Goal: Obtain resource: Download file/media

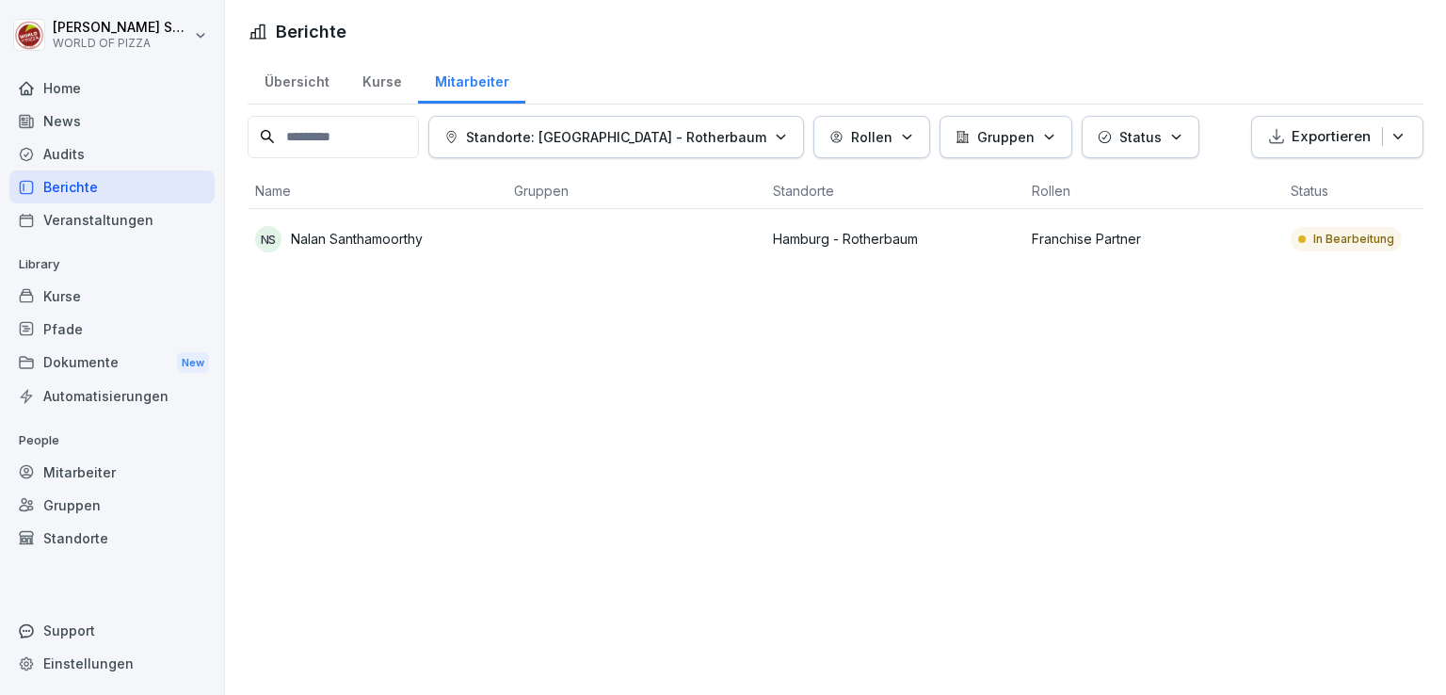
click at [98, 346] on div "Dokumente New" at bounding box center [111, 362] width 205 height 35
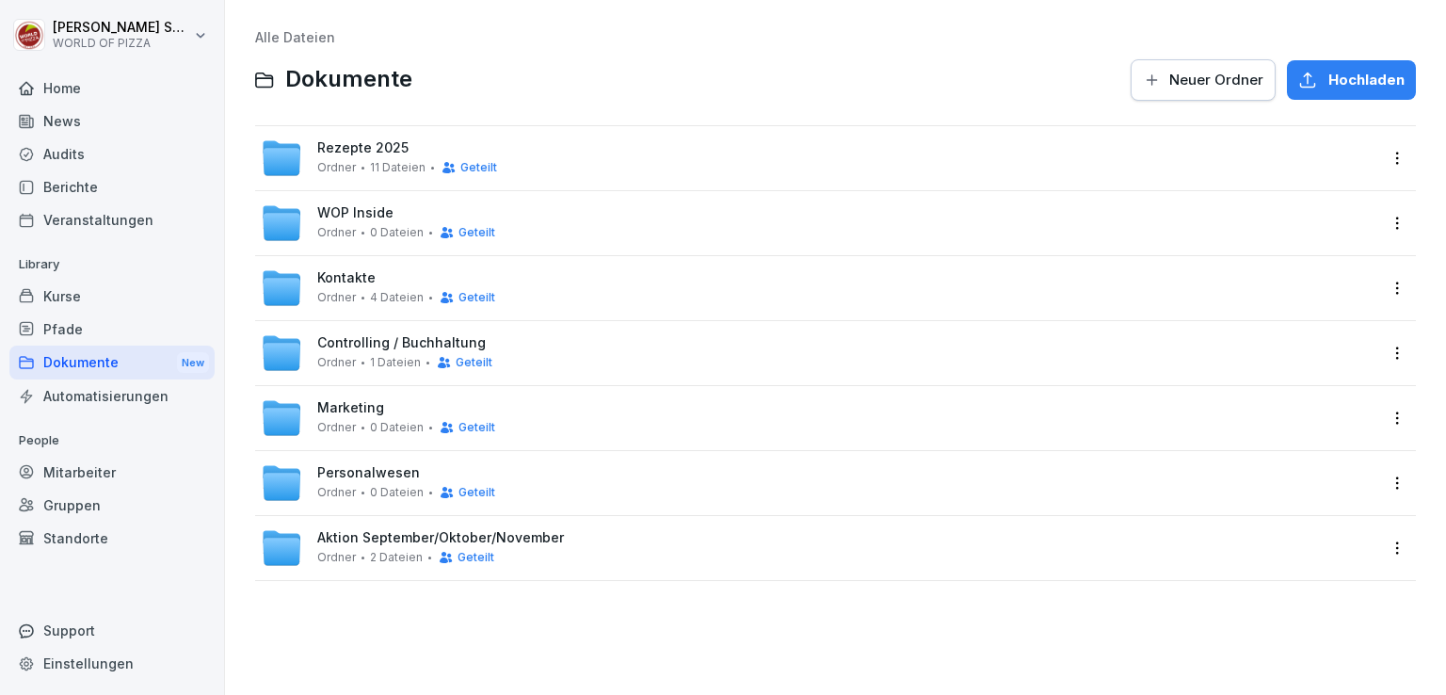
click at [361, 205] on span "WOP Inside" at bounding box center [355, 213] width 76 height 16
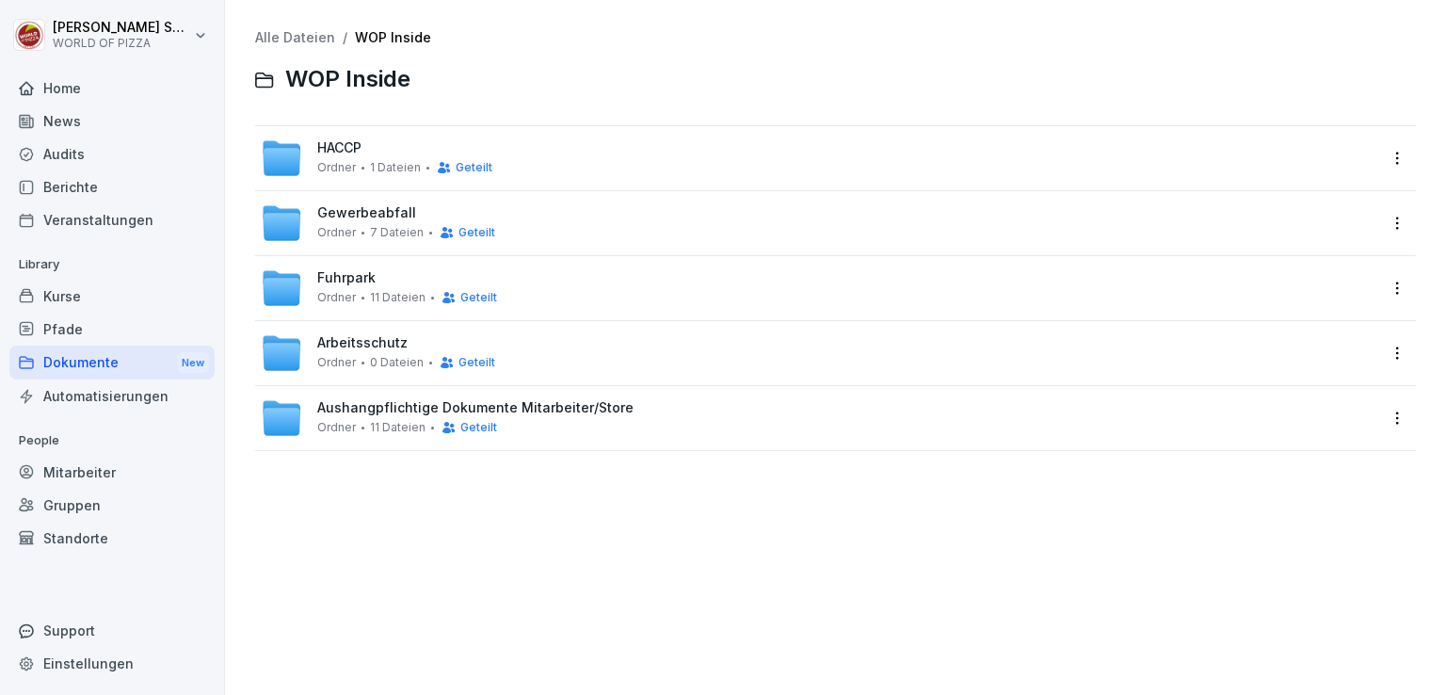
click at [296, 42] on link "Alle Dateien" at bounding box center [295, 37] width 80 height 16
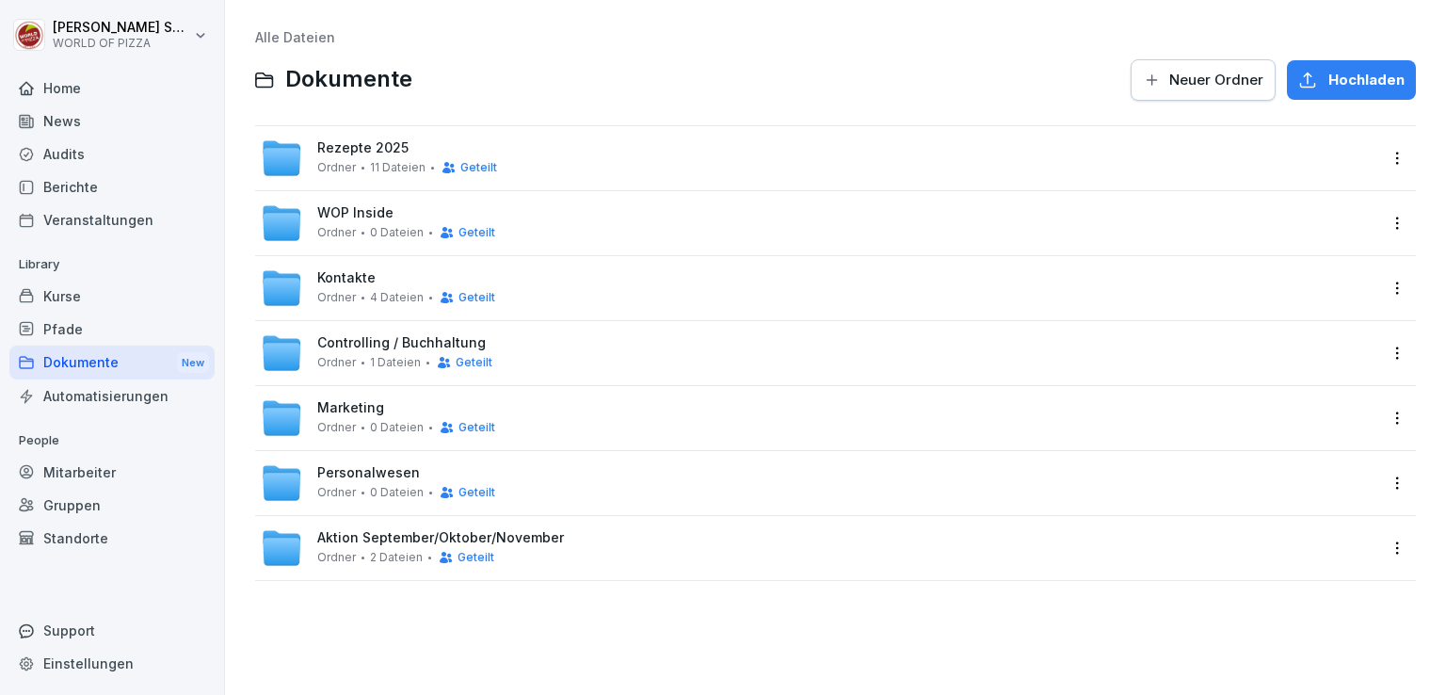
click at [370, 364] on span "1 Dateien" at bounding box center [395, 362] width 51 height 13
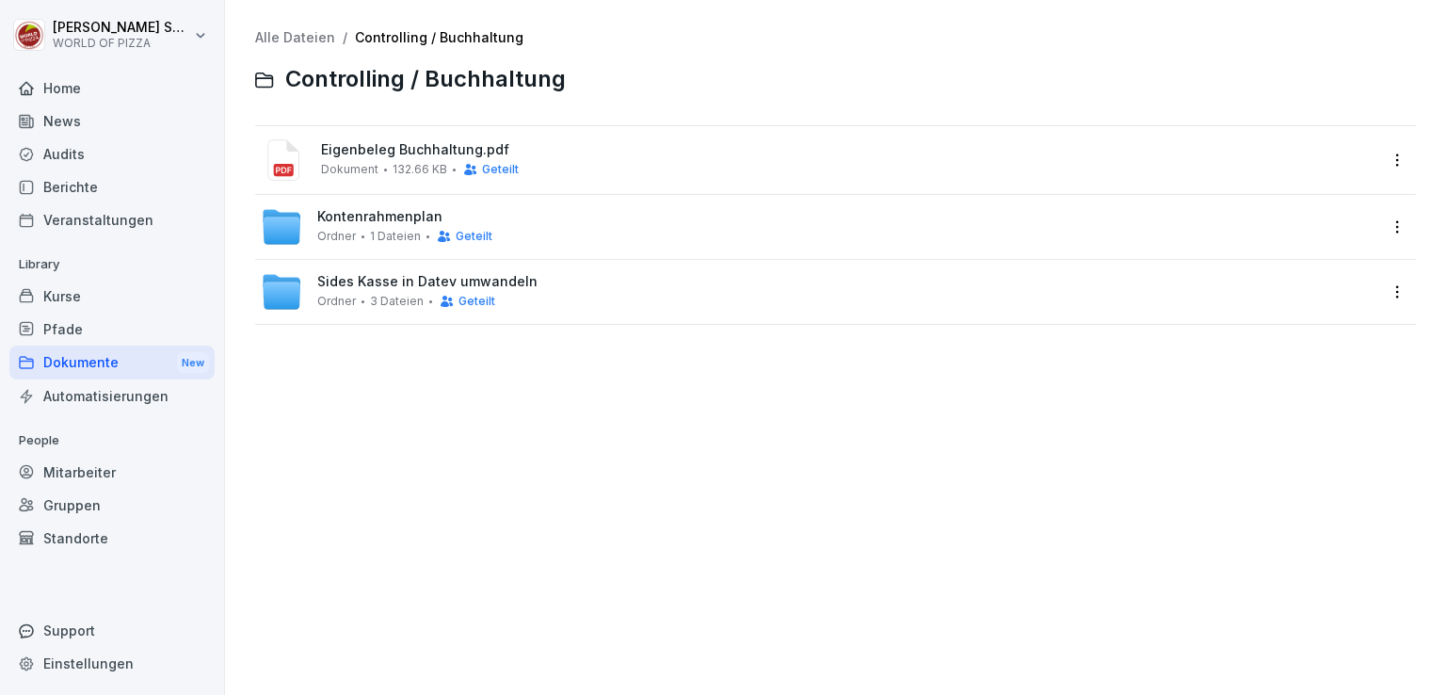
click at [294, 24] on div "Alle Dateien / Controlling / Buchhaltung Controlling / Buchhaltung Eigenbeleg B…" at bounding box center [835, 347] width 1193 height 667
click at [290, 35] on link "Alle Dateien" at bounding box center [295, 37] width 80 height 16
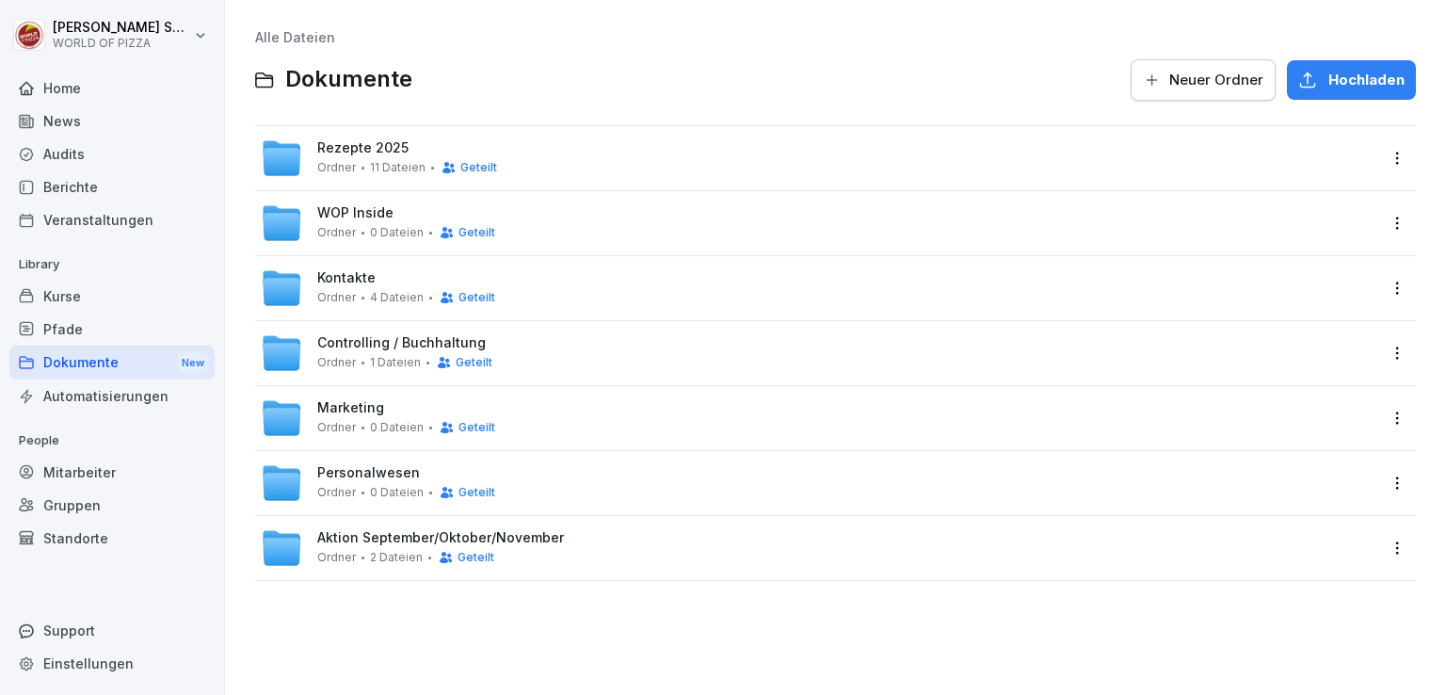
click at [368, 542] on span "Aktion September/Oktober/November" at bounding box center [440, 538] width 247 height 16
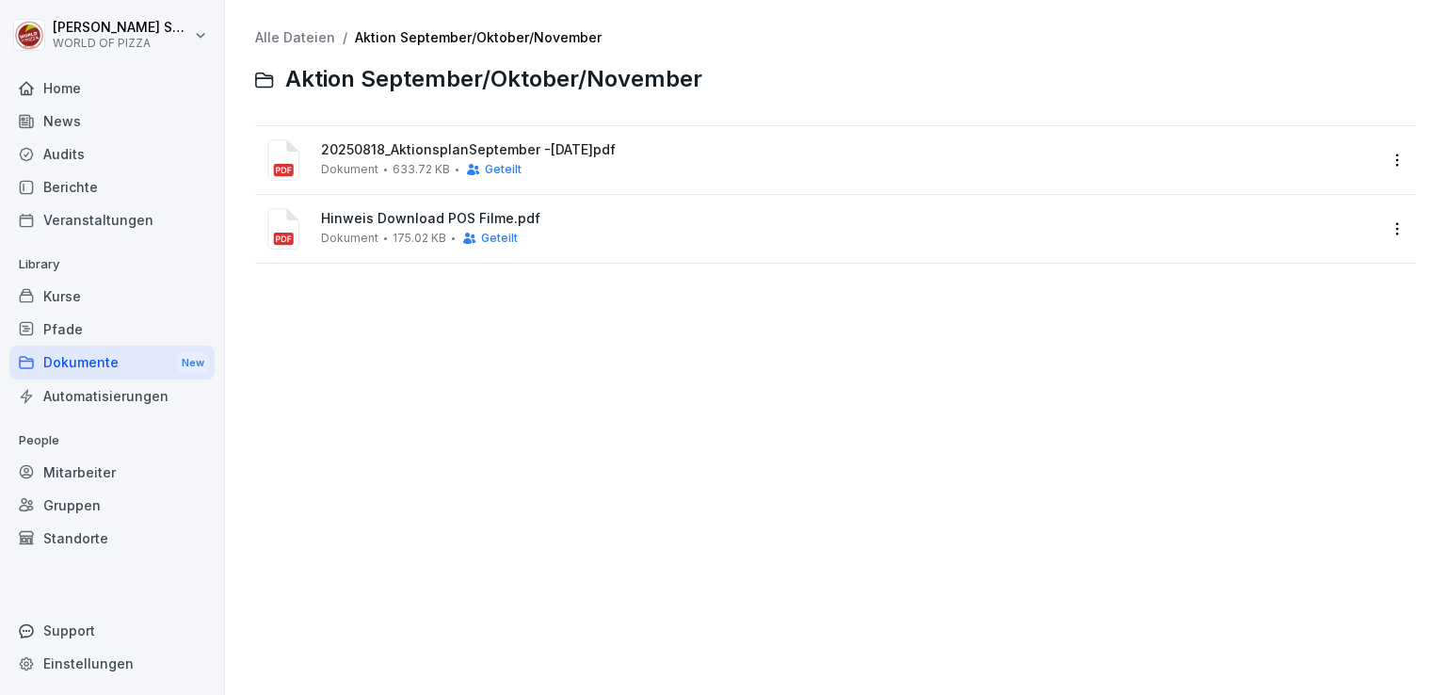
click at [391, 216] on span "Hinweis Download POS Filme.pdf" at bounding box center [848, 219] width 1055 height 16
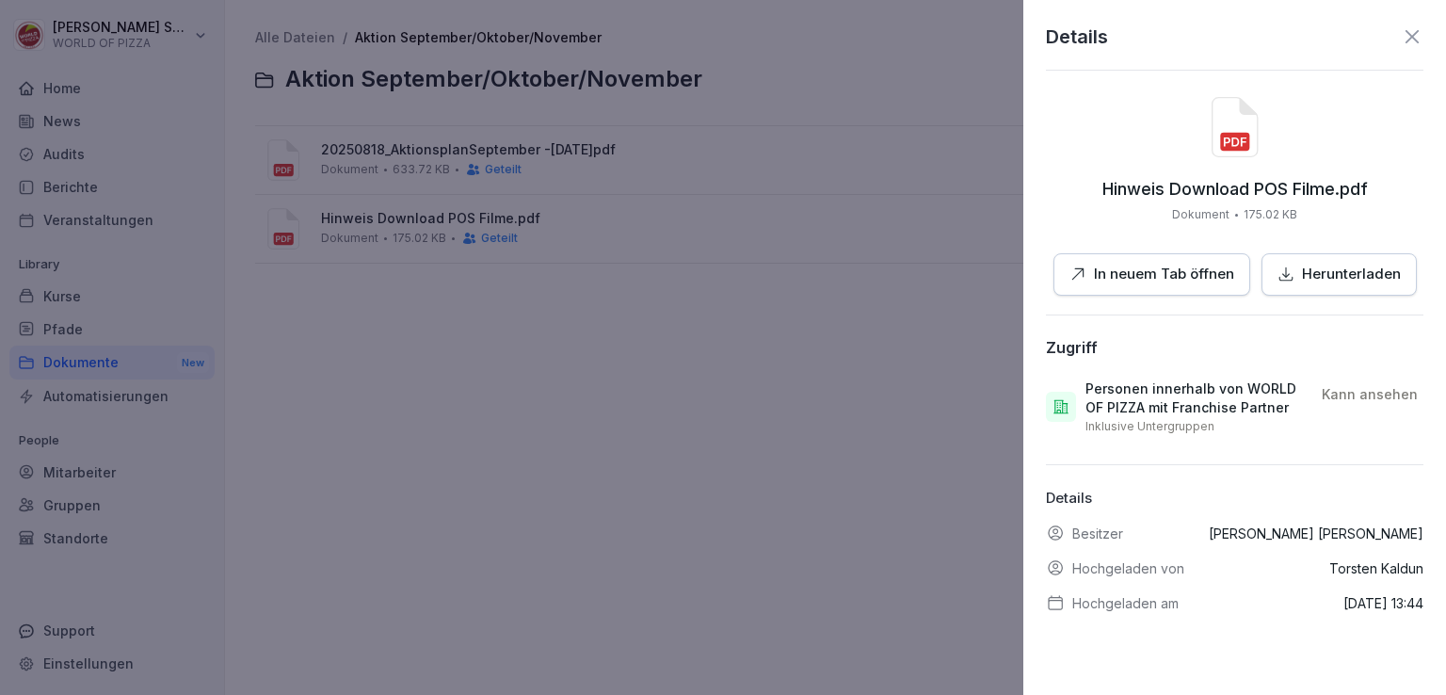
click at [1119, 275] on p "In neuem Tab öffnen" at bounding box center [1164, 275] width 140 height 22
click at [1396, 50] on div "Details" at bounding box center [1235, 37] width 378 height 28
click at [1401, 30] on icon at bounding box center [1412, 36] width 23 height 23
